Goal: Transaction & Acquisition: Download file/media

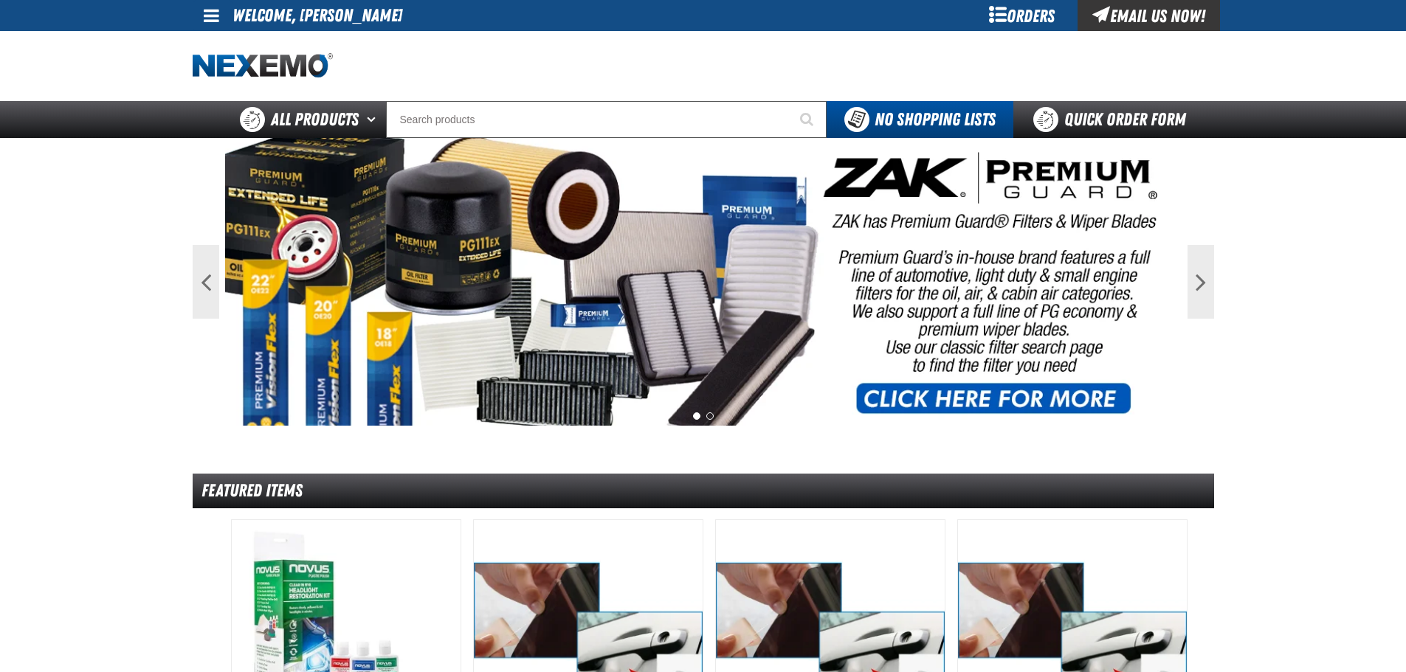
click at [207, 11] on span at bounding box center [211, 16] width 15 height 18
click at [237, 44] on link "My Account My Account" at bounding box center [232, 44] width 66 height 14
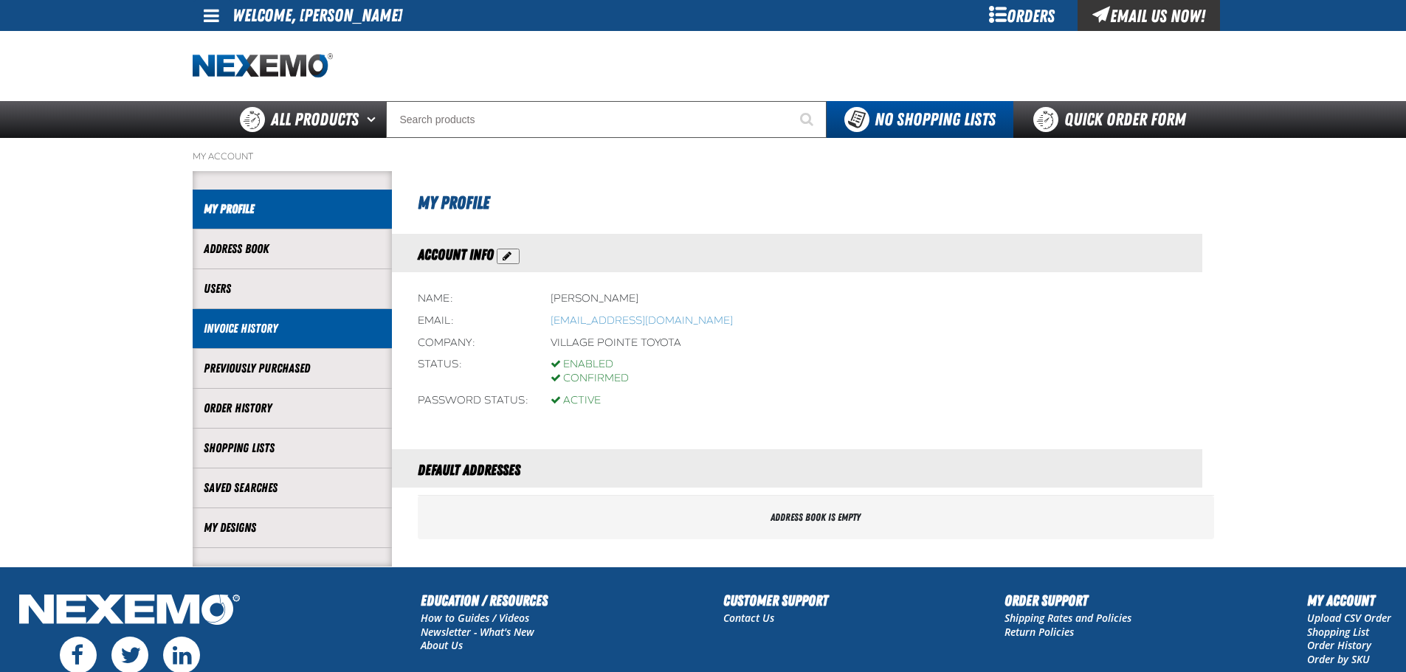
click at [297, 325] on link "Invoice History" at bounding box center [292, 328] width 177 height 17
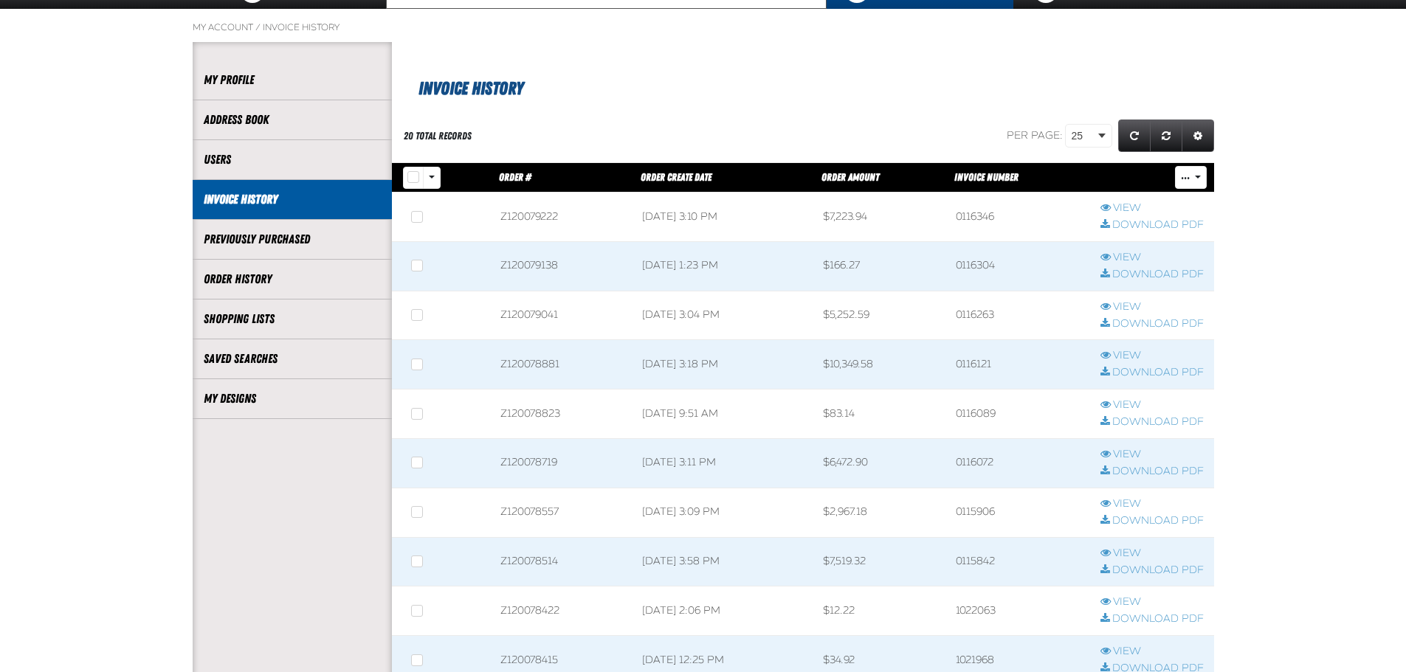
scroll to position [148, 0]
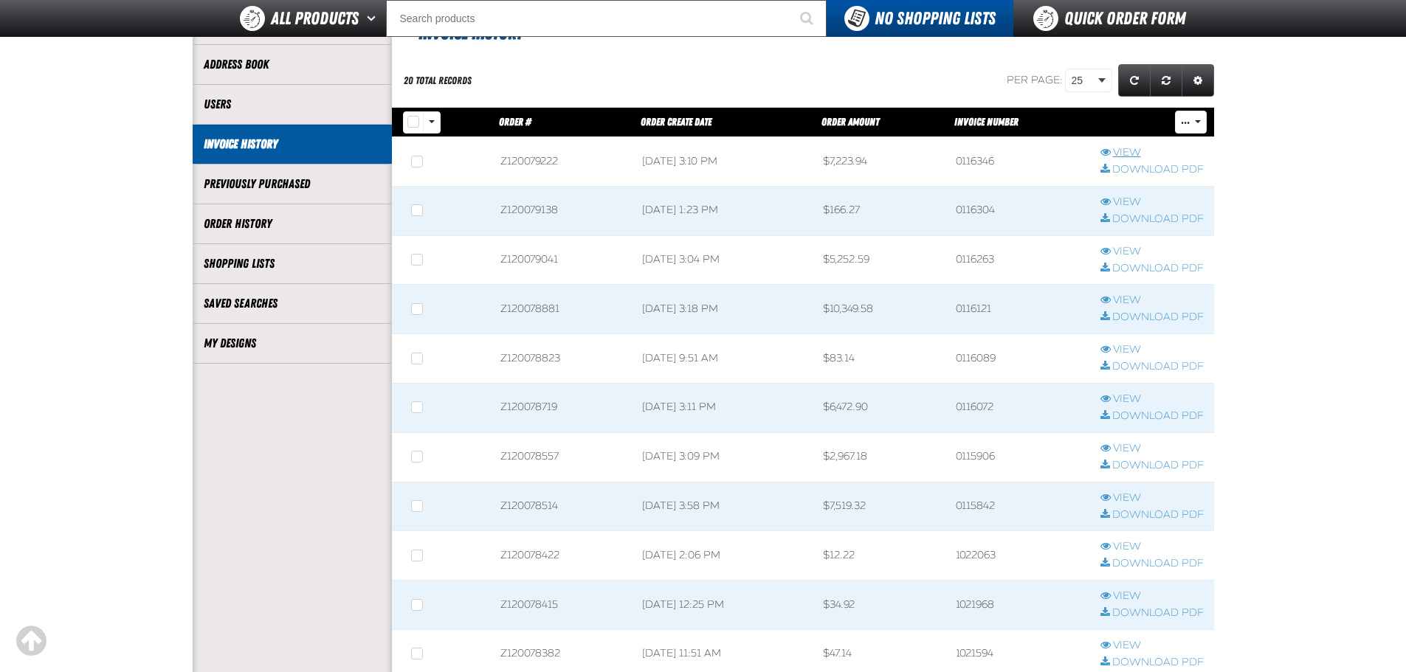
click at [1126, 151] on link "View" at bounding box center [1151, 153] width 103 height 14
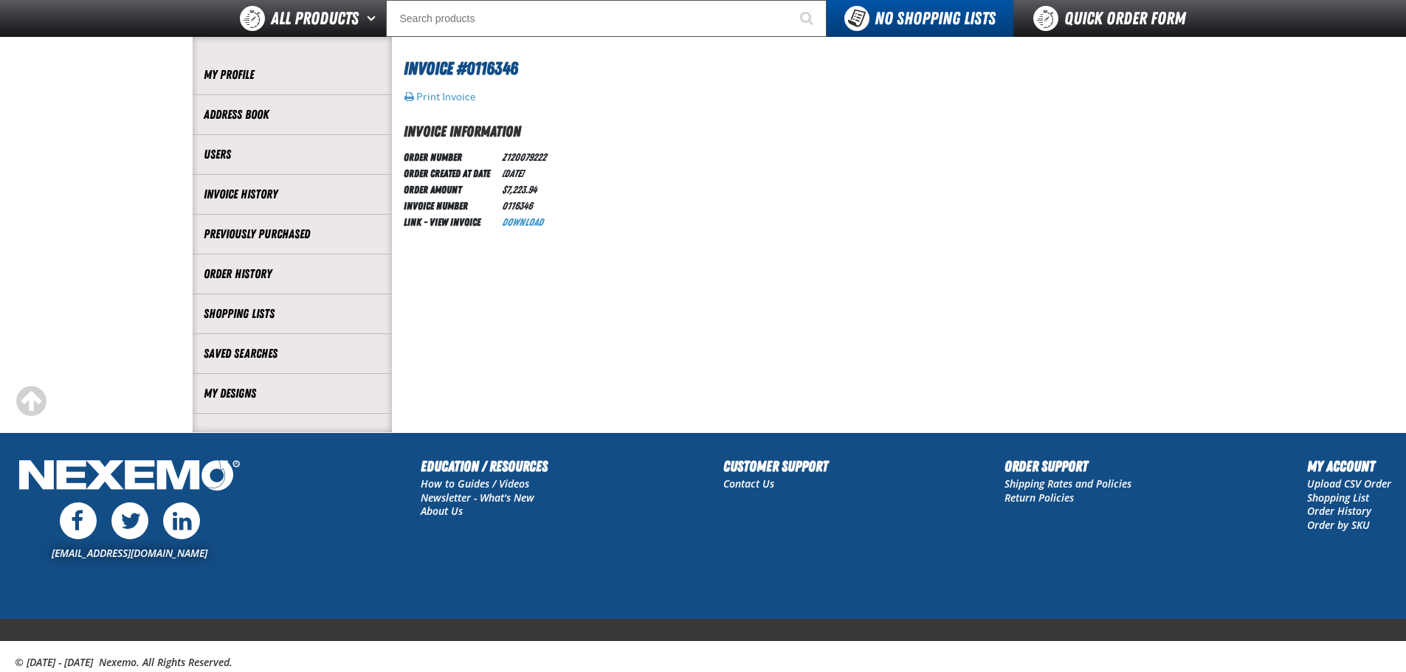
scroll to position [139, 0]
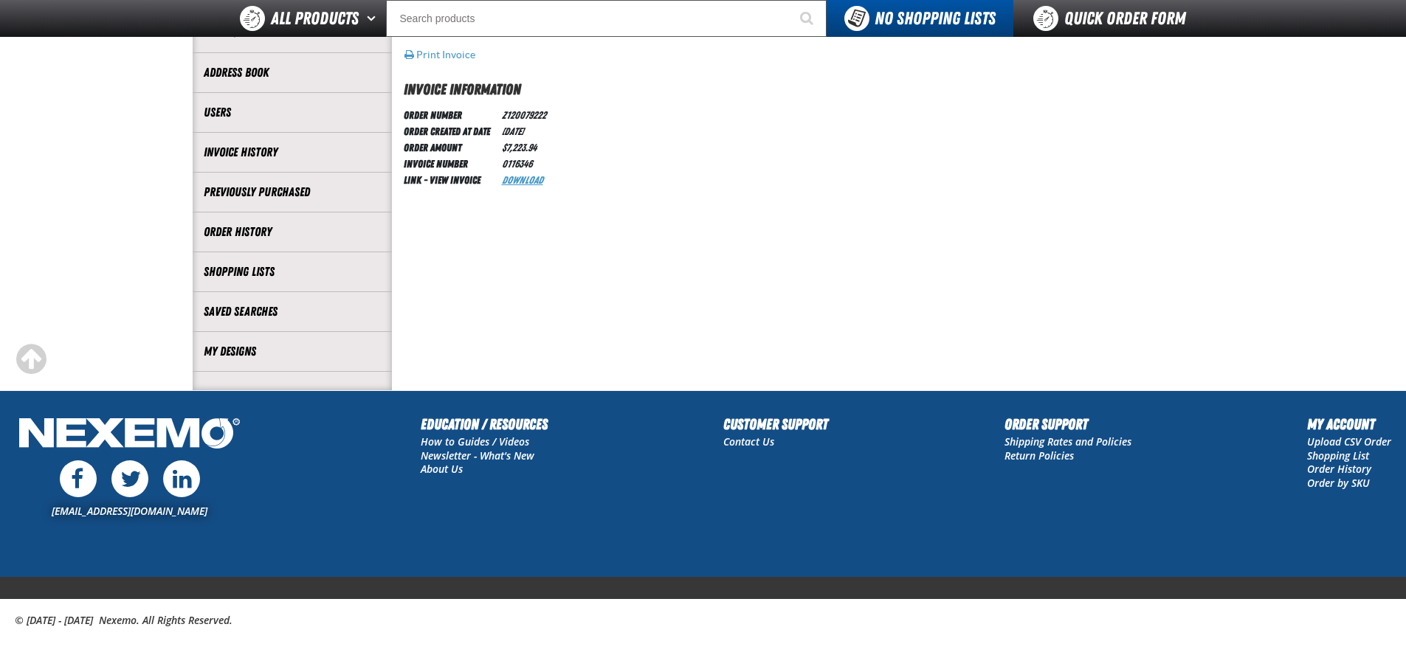
click at [529, 176] on link "Download" at bounding box center [522, 180] width 41 height 12
